Goal: Communication & Community: Answer question/provide support

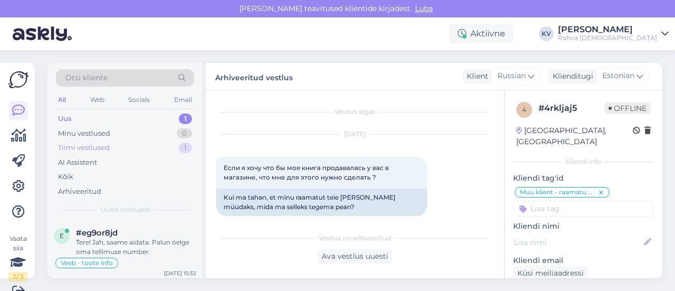
scroll to position [341, 0]
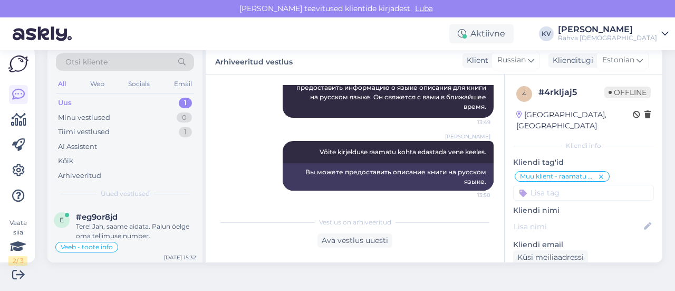
click at [123, 98] on div "Uus 1" at bounding box center [125, 103] width 138 height 15
click at [130, 224] on div "Tere! Jah, saame aidata. Palun öelge oma tellimuse number." at bounding box center [136, 231] width 120 height 19
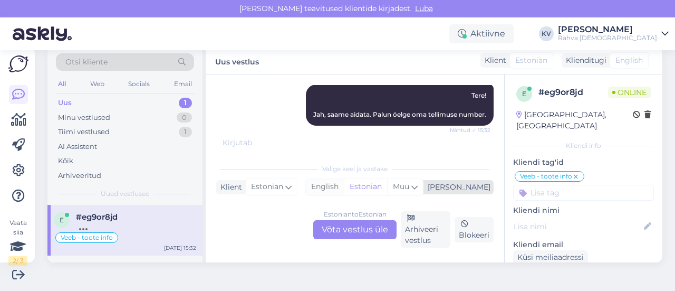
scroll to position [748, 0]
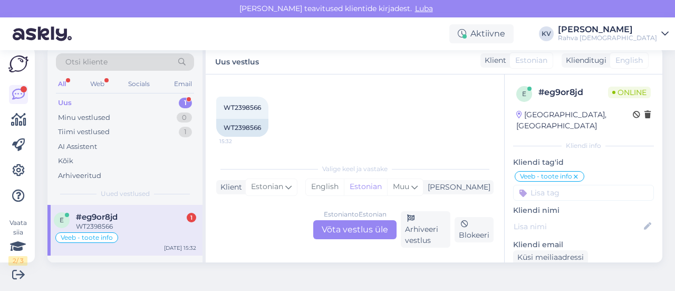
click at [360, 231] on div "Estonian to Estonian Võta vestlus üle" at bounding box center [354, 229] width 83 height 19
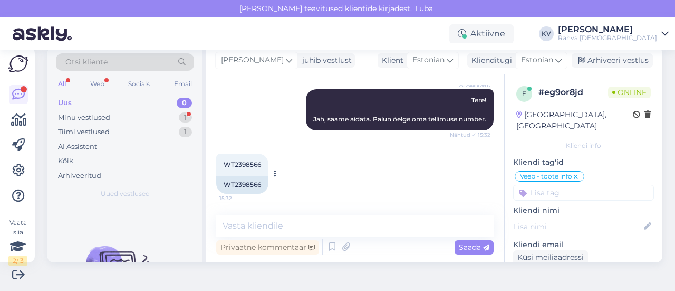
click at [240, 187] on div "WT2398566" at bounding box center [242, 185] width 52 height 18
copy div "WT2398566"
click at [265, 224] on textarea at bounding box center [355, 226] width 278 height 22
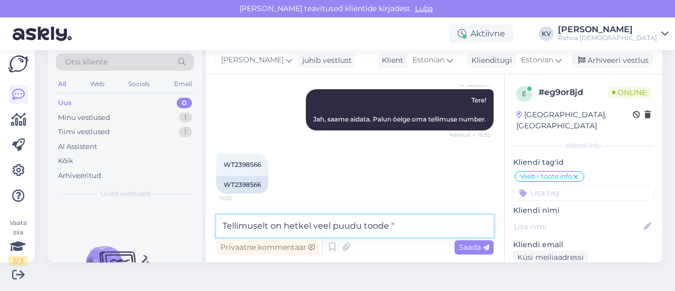
paste textarea "Õnnitluskaart Garden With Bees And Butterflies"
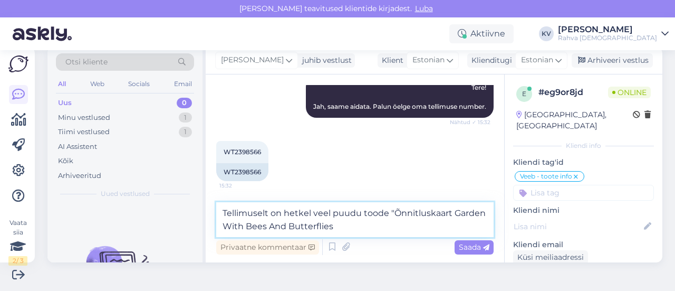
scroll to position [756, 0]
click at [331, 213] on textarea "Tellimuselt on hetkel veel puudu toode "Õnnitluskaart Garden With Bees And Butt…" at bounding box center [355, 219] width 278 height 35
click at [432, 228] on textarea "Tellimuselt on hetkel puudu toode "Õnnitluskaart Garden With Bees And Butterfli…" at bounding box center [355, 219] width 278 height 35
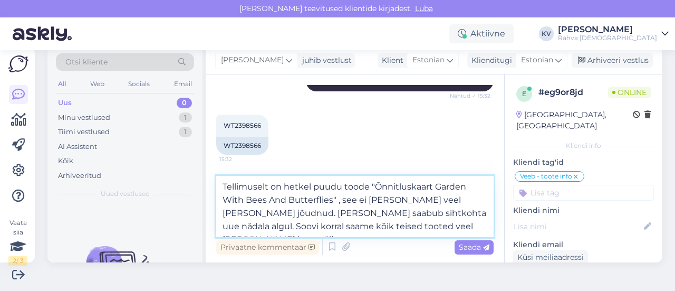
scroll to position [796, 0]
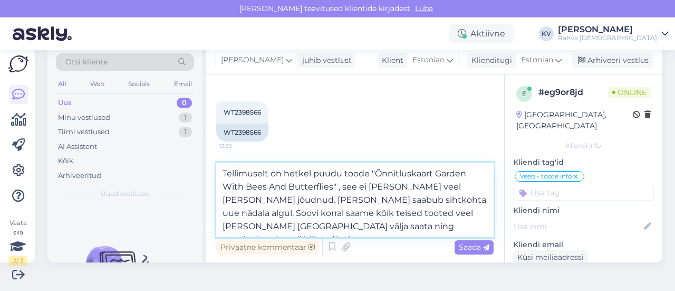
type textarea "Tellimuselt on hetkel puudu toode "Õnnitluskaart Garden With Bees And Butterfli…"
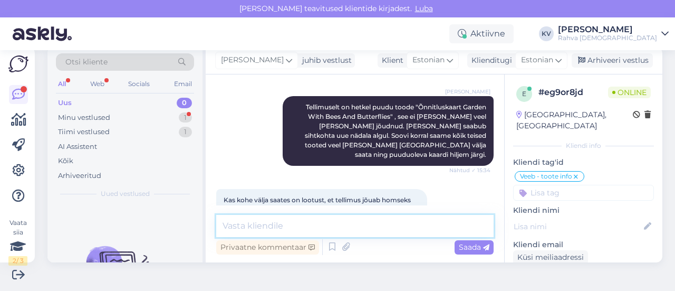
scroll to position [891, 0]
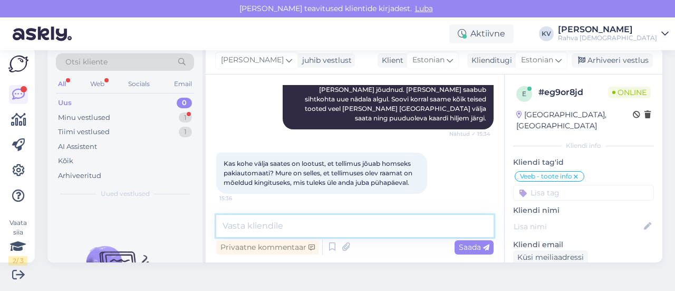
click at [264, 223] on textarea at bounding box center [355, 226] width 278 height 22
click at [276, 226] on textarea at bounding box center [355, 226] width 278 height 22
type textarea "K"
type textarea "Jah, siis on homme pakiautomaadis"
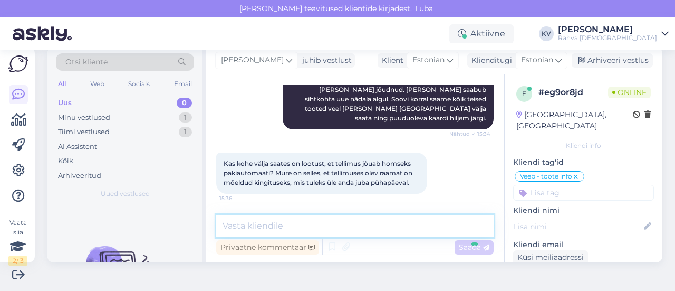
scroll to position [937, 0]
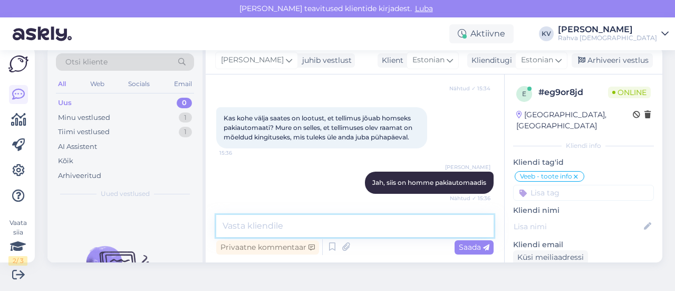
click at [337, 224] on textarea at bounding box center [355, 226] width 278 height 22
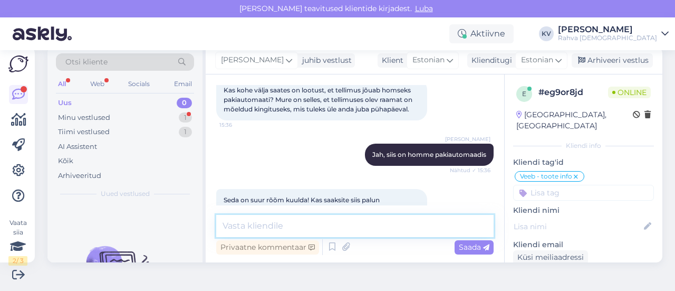
scroll to position [992, 0]
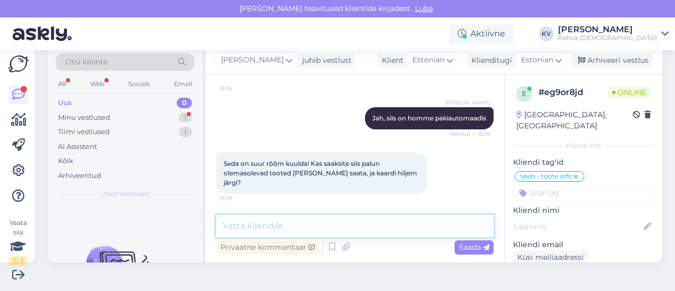
click at [274, 227] on textarea at bounding box center [355, 226] width 278 height 22
click at [292, 230] on textarea at bounding box center [355, 226] width 278 height 22
type textarea "Jah, teeme nii :)"
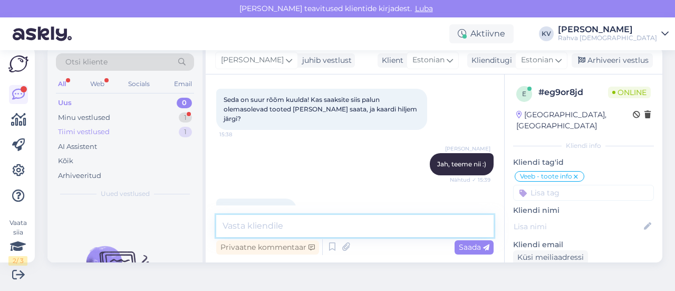
scroll to position [1082, 0]
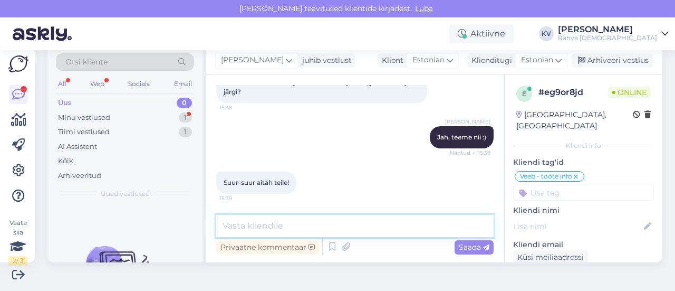
click at [260, 220] on textarea at bounding box center [355, 226] width 278 height 22
type textarea "P"
type textarea "Palun! :)"
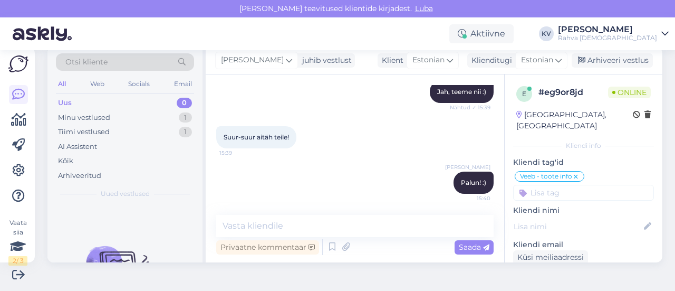
click at [553, 185] on input at bounding box center [583, 193] width 141 height 16
type input "Veeb - tellimus poolitada"
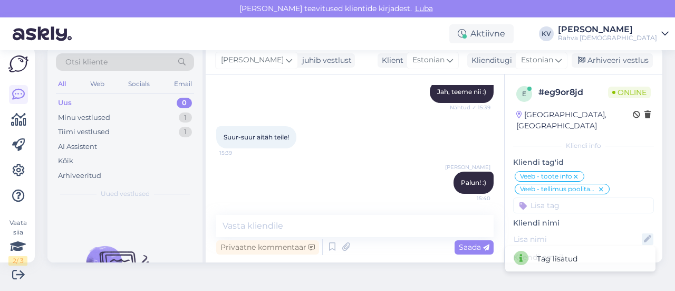
click at [642, 233] on icon at bounding box center [648, 239] width 12 height 12
click at [554, 233] on input at bounding box center [578, 239] width 116 height 12
paste input "Liivia Lilleväli"
type input "Liivia Lilleväli"
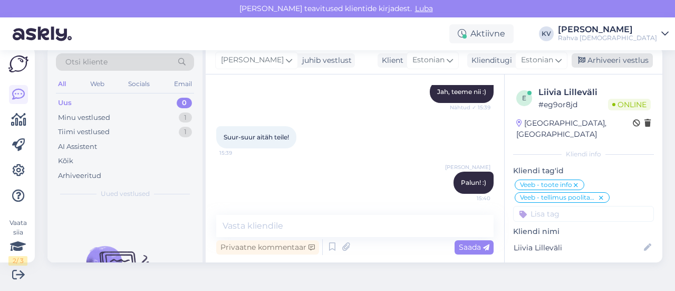
click at [623, 67] on div "Arhiveeri vestlus" at bounding box center [612, 60] width 81 height 14
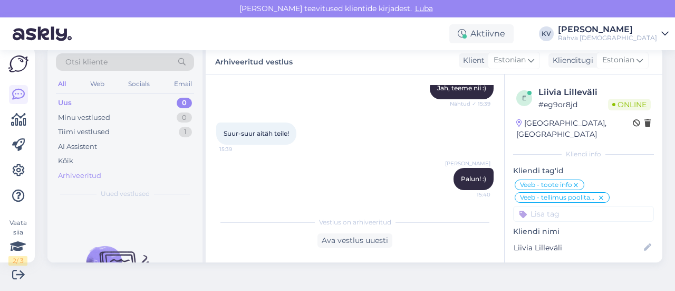
click at [85, 170] on div "Arhiveeritud" at bounding box center [79, 175] width 43 height 11
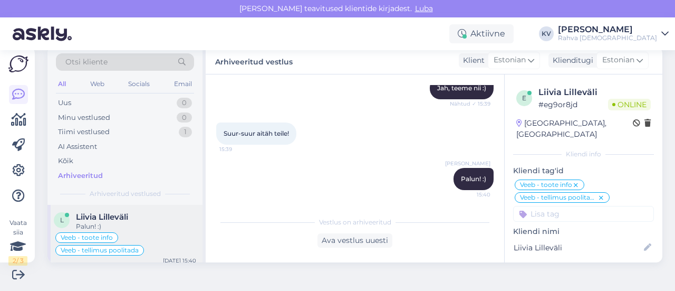
click at [125, 211] on div "L Liivia Lilleväli Palun! :) Veeb - toote info Veeb - tellimus poolitada [DATE]…" at bounding box center [124, 236] width 155 height 63
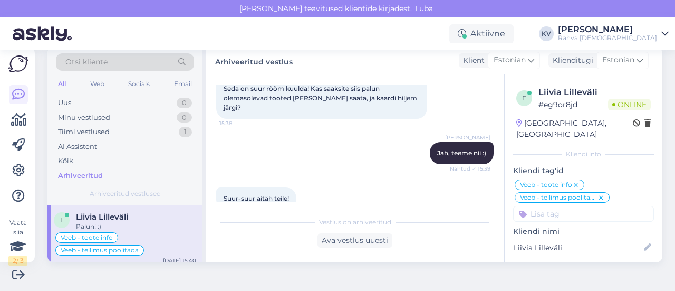
scroll to position [1131, 0]
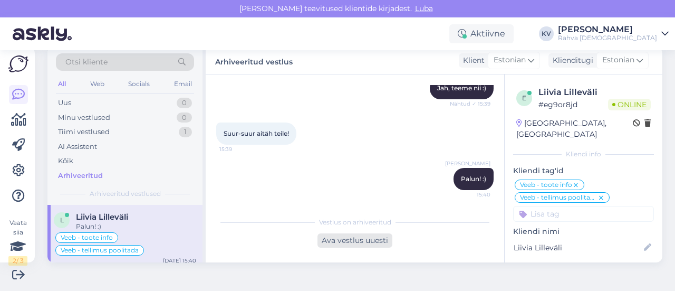
click at [363, 238] on div "Ava vestlus uuesti" at bounding box center [355, 240] width 75 height 14
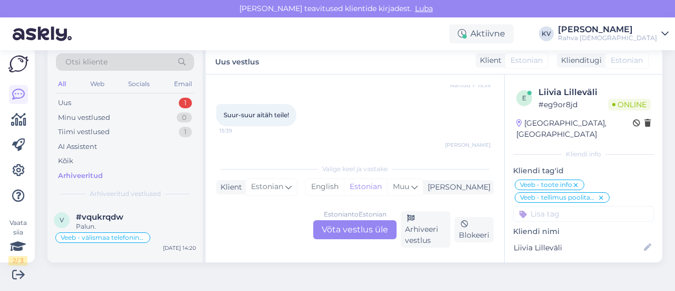
click at [345, 224] on div "Estonian to Estonian Võta vestlus üle" at bounding box center [354, 229] width 83 height 19
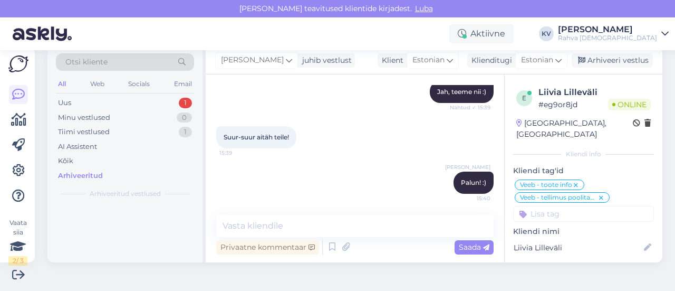
scroll to position [1128, 0]
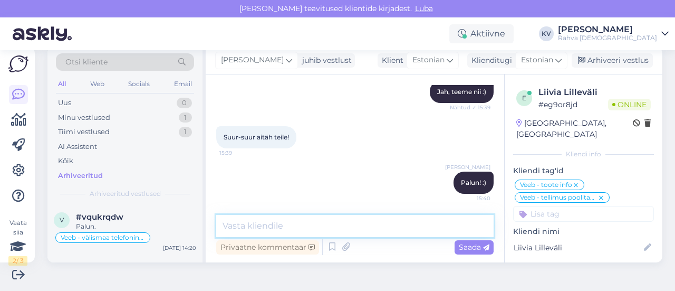
click at [283, 215] on textarea at bounding box center [355, 226] width 278 height 22
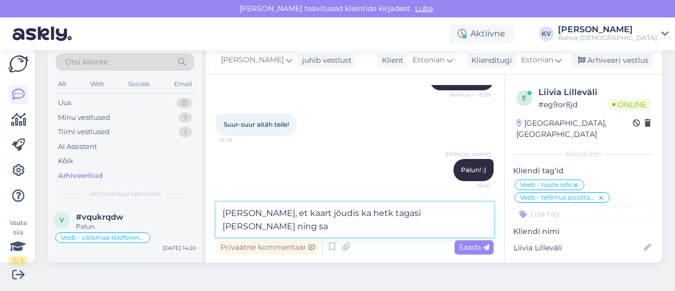
scroll to position [1131, 0]
type textarea "[PERSON_NAME], et kaart jõudis ka hetk tagasi [PERSON_NAME] ning saadame kogu t…"
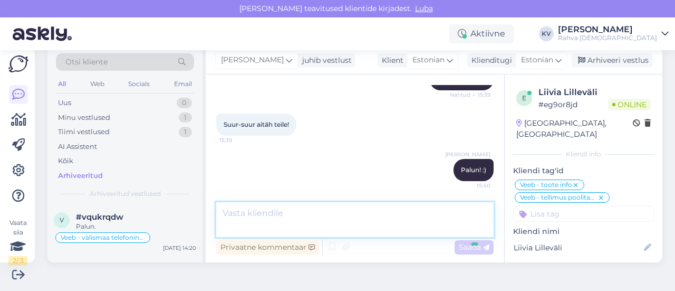
scroll to position [1183, 0]
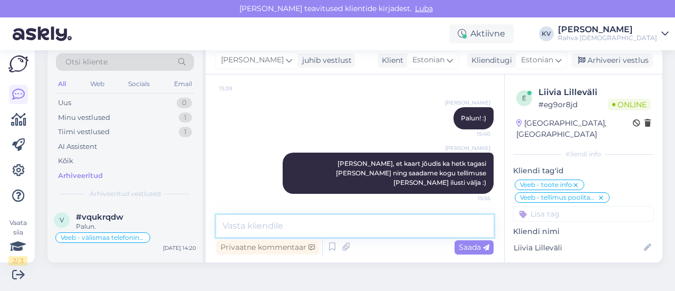
click at [340, 216] on textarea at bounding box center [355, 226] width 278 height 22
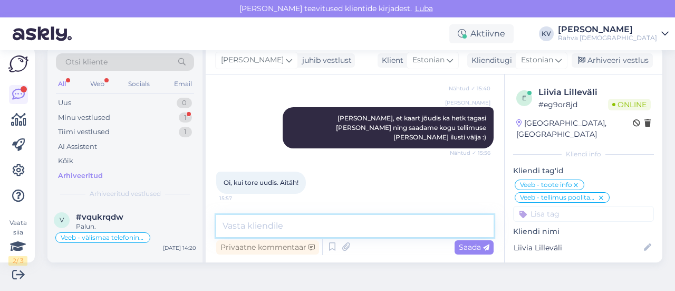
click at [281, 222] on textarea at bounding box center [355, 226] width 278 height 22
type textarea "Palun. Kaunist nädalavahetust!"
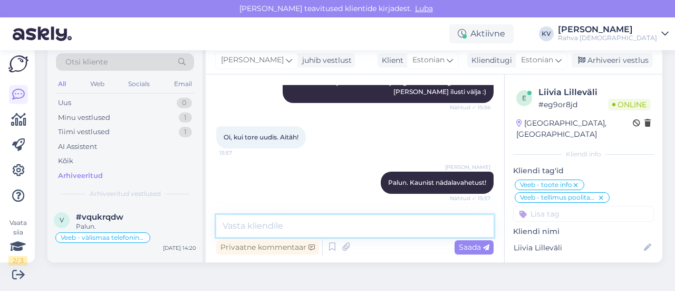
scroll to position [1319, 0]
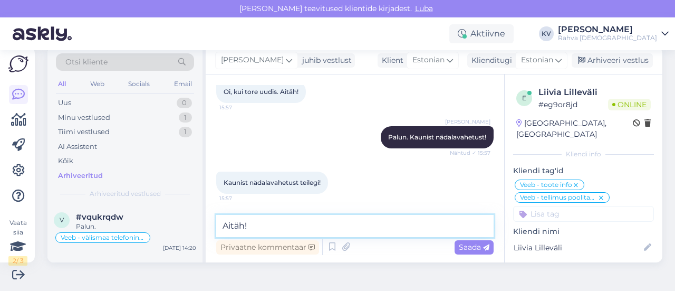
type textarea "Aitäh!"
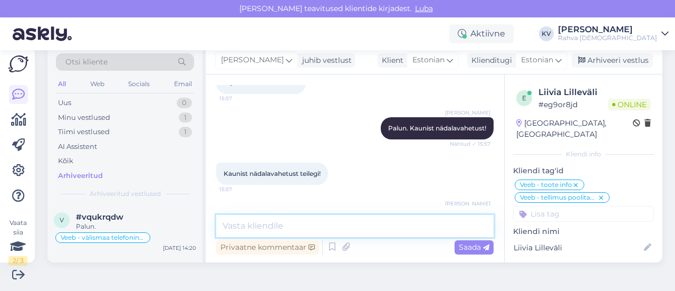
scroll to position [1364, 0]
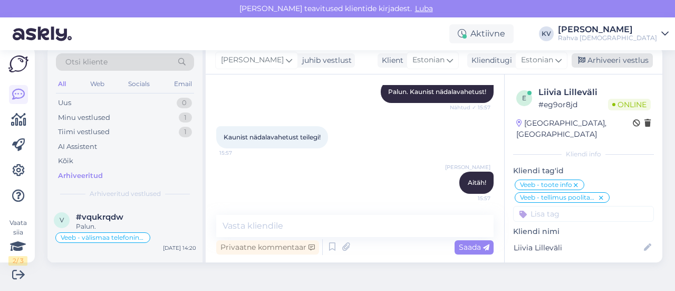
click at [624, 66] on div "Arhiveeri vestlus" at bounding box center [612, 60] width 81 height 14
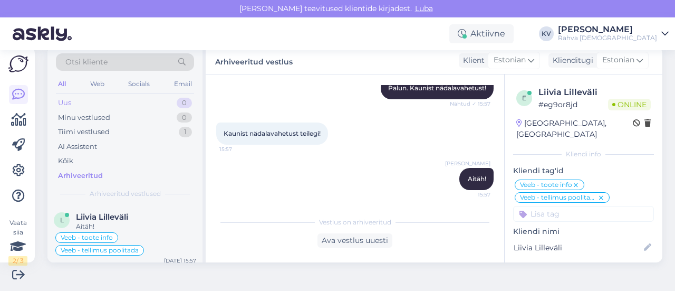
click at [127, 97] on div "Uus 0" at bounding box center [125, 103] width 138 height 15
